Goal: Information Seeking & Learning: Learn about a topic

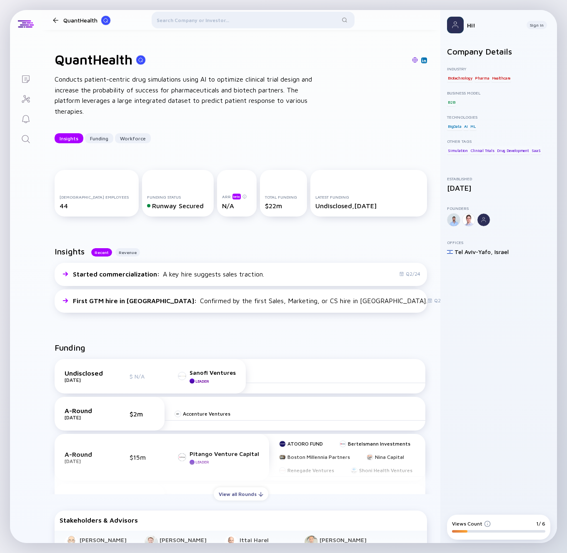
scroll to position [1135, 0]
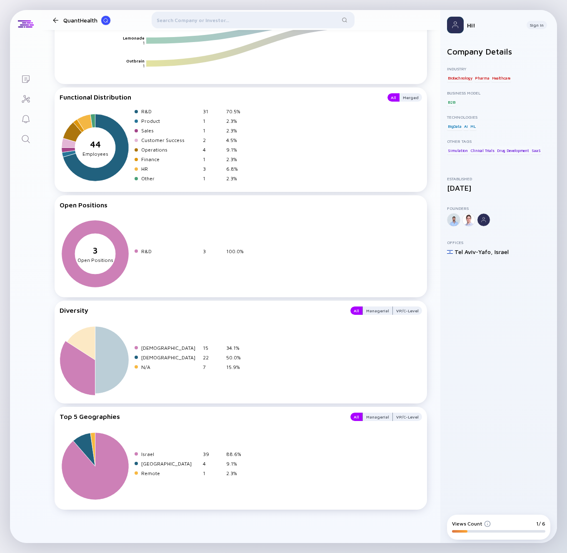
click at [195, 349] on div "[DEMOGRAPHIC_DATA]" at bounding box center [170, 348] width 58 height 6
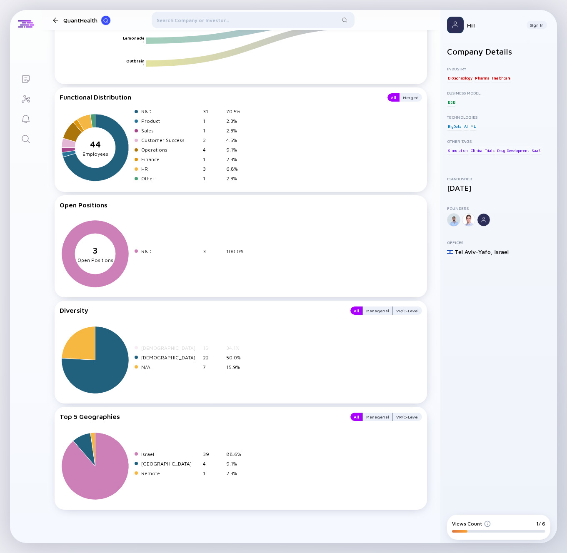
click at [201, 350] on div "[DEMOGRAPHIC_DATA] 15 34.1%" at bounding box center [191, 348] width 112 height 6
click at [379, 313] on div "Managerial" at bounding box center [378, 311] width 30 height 8
click at [398, 312] on div "VP/C-Level" at bounding box center [407, 311] width 29 height 8
click at [353, 311] on div "All" at bounding box center [356, 311] width 12 height 8
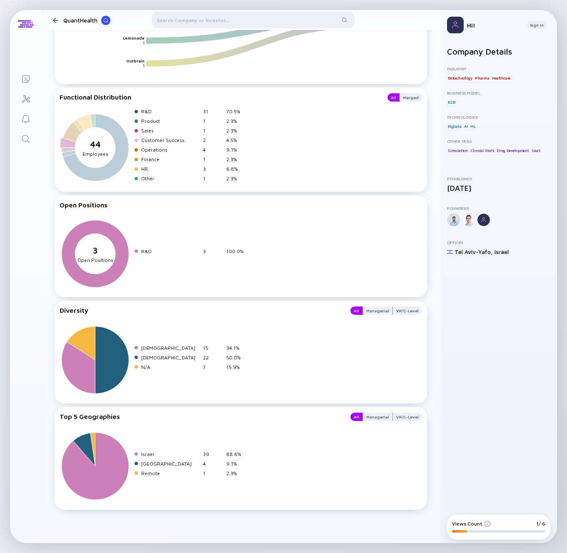
scroll to position [432, 0]
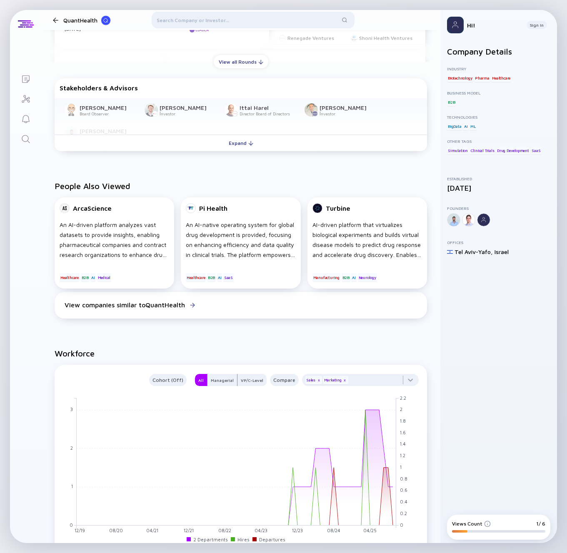
click at [312, 185] on h2 "People Also Viewed" at bounding box center [241, 186] width 372 height 10
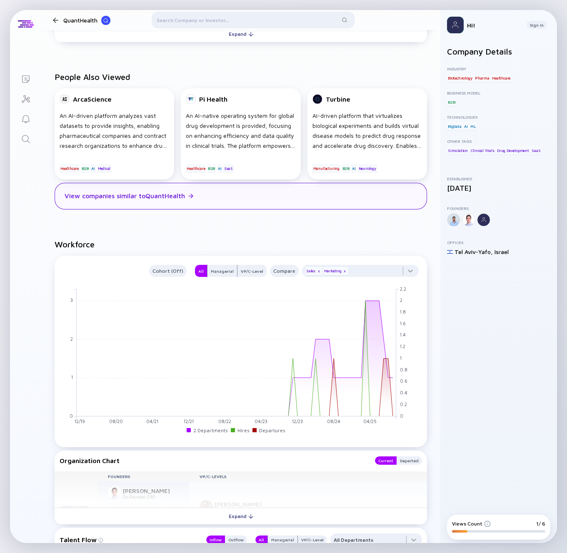
scroll to position [251, 0]
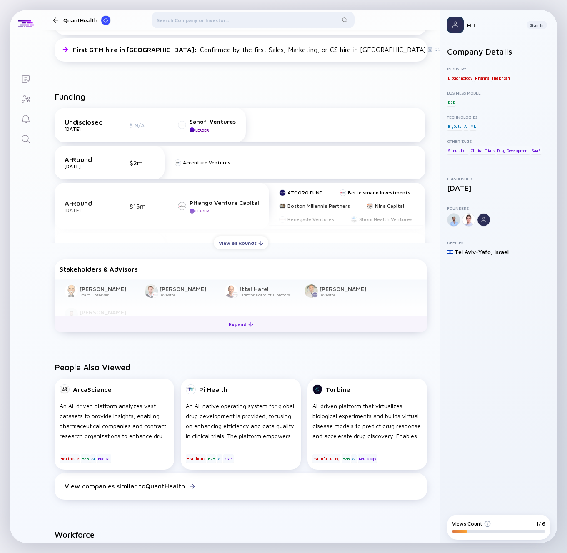
click at [248, 325] on div at bounding box center [250, 324] width 5 height 5
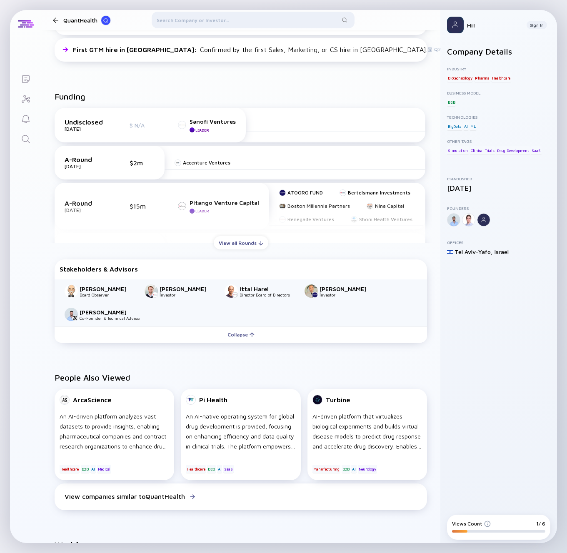
click at [325, 257] on div "Funding Undisclosed [DATE] $ N/A Sanofi Ventures Leader A-Round [DATE] $2m Acce…" at bounding box center [240, 218] width 399 height 281
click at [245, 239] on div "View all Rounds" at bounding box center [241, 243] width 55 height 13
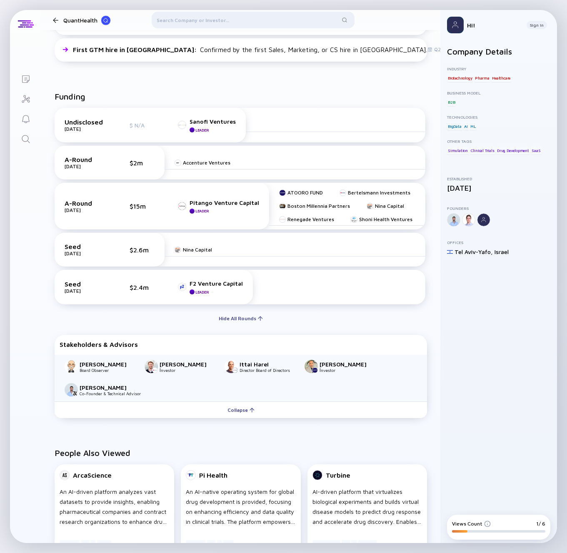
click at [125, 248] on div "Seed [DATE] $2.6m" at bounding box center [110, 250] width 90 height 14
